Goal: Task Accomplishment & Management: Manage account settings

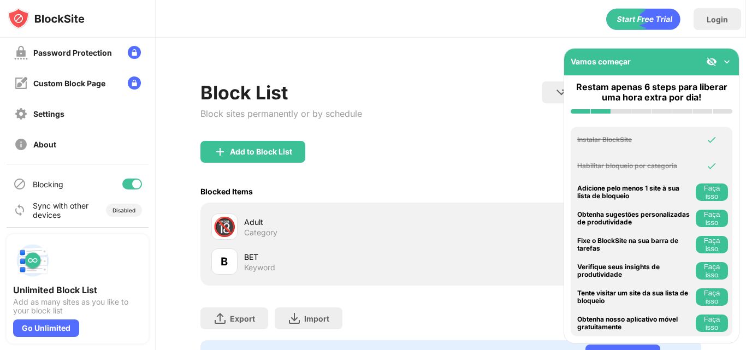
scroll to position [130, 0]
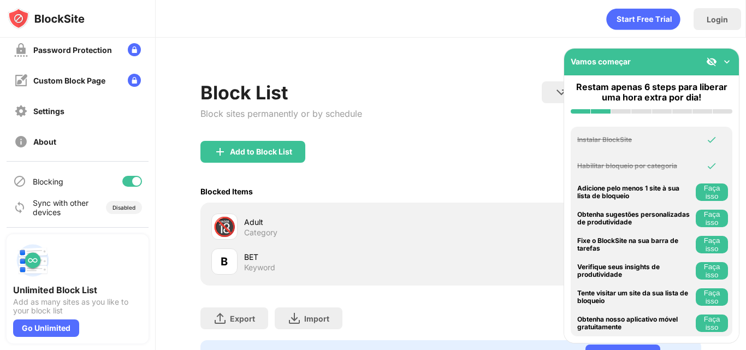
click at [122, 179] on div at bounding box center [132, 181] width 20 height 11
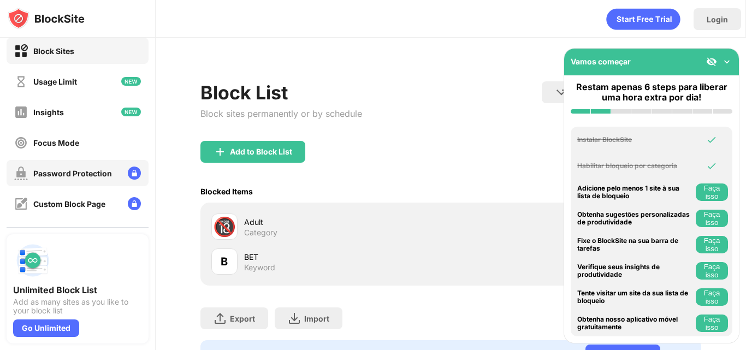
scroll to position [0, 0]
